Goal: Information Seeking & Learning: Compare options

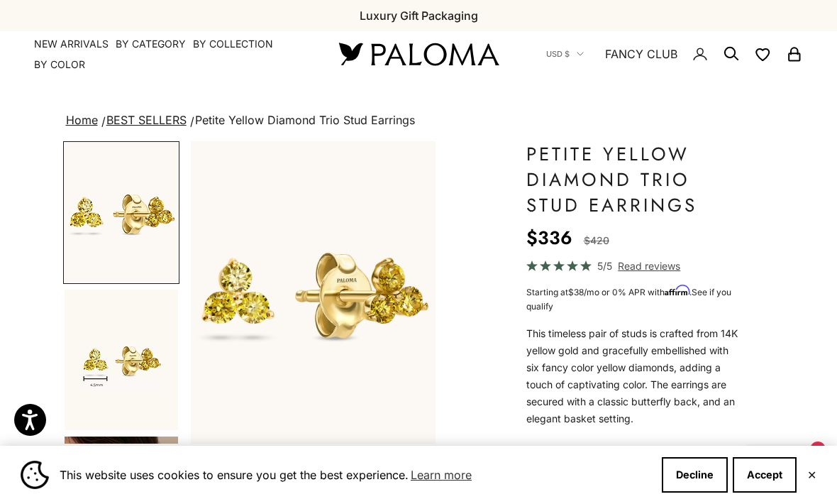
scroll to position [0, 63]
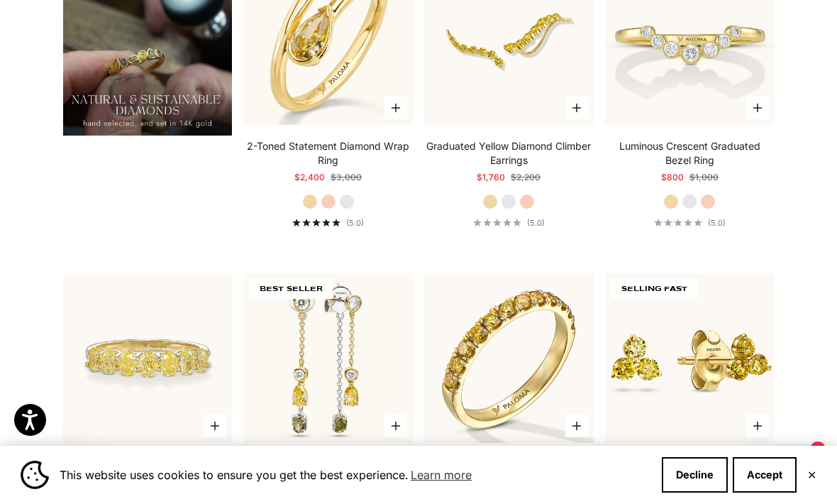
scroll to position [1085, 0]
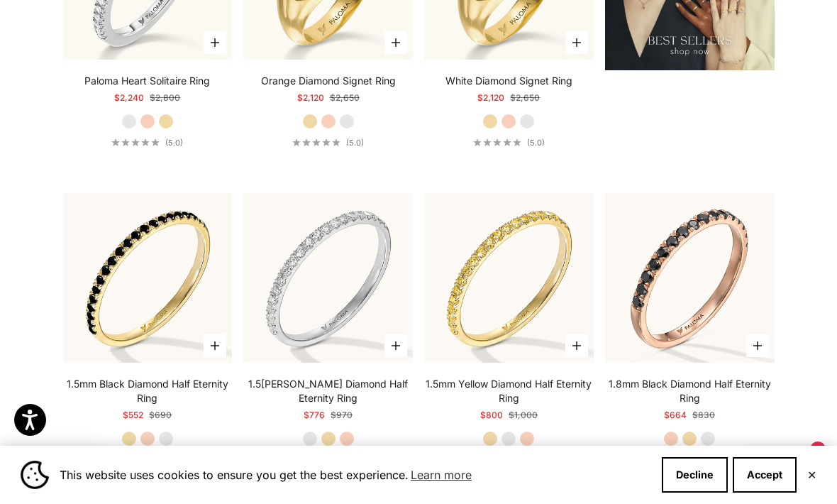
scroll to position [1653, 0]
